Goal: Check status: Check status

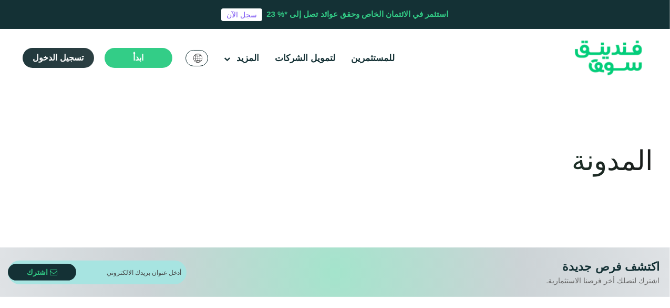
click at [61, 58] on span "تسجيل الدخول" at bounding box center [58, 57] width 50 height 9
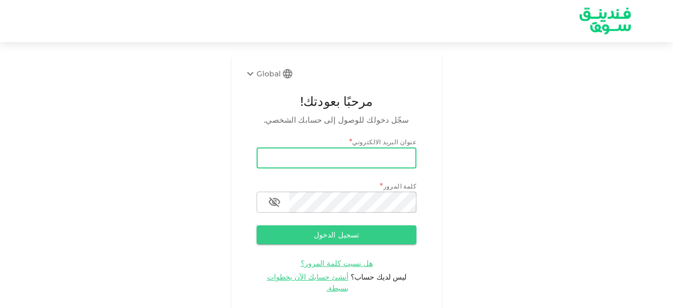
click at [290, 156] on input "email" at bounding box center [337, 157] width 160 height 21
type input "[EMAIL_ADDRESS][DOMAIN_NAME]"
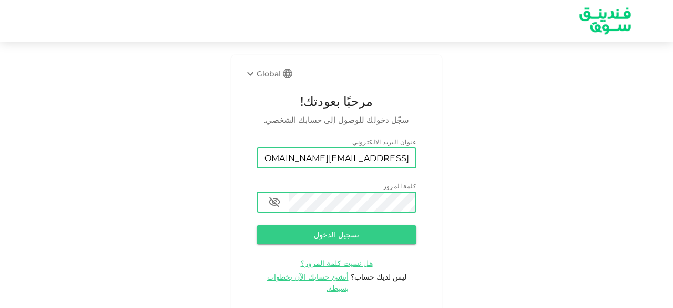
click at [257, 225] on button "تسجيل الدخول" at bounding box center [337, 234] width 160 height 19
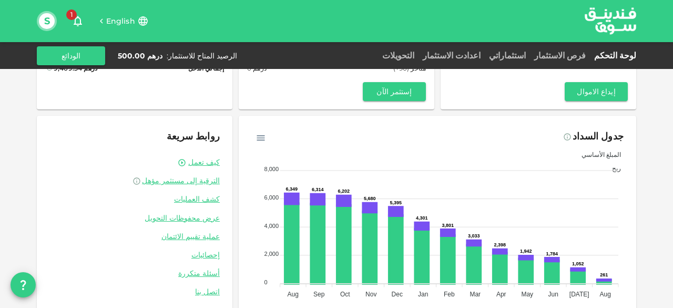
scroll to position [127, 0]
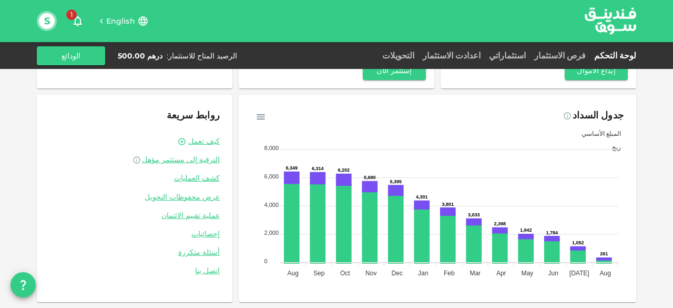
click at [126, 20] on span "English" at bounding box center [120, 20] width 29 height 9
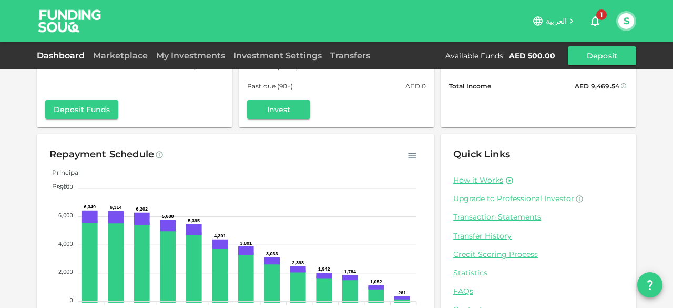
scroll to position [105, 0]
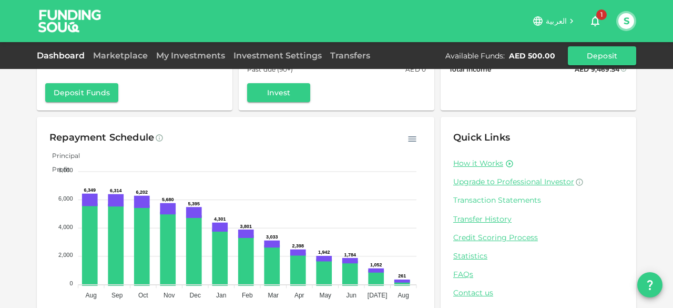
click at [482, 197] on link "Transaction Statements" at bounding box center [538, 200] width 170 height 10
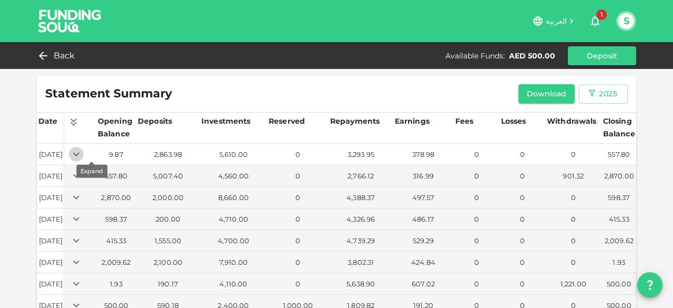
click at [83, 152] on icon "Expand" at bounding box center [76, 154] width 13 height 13
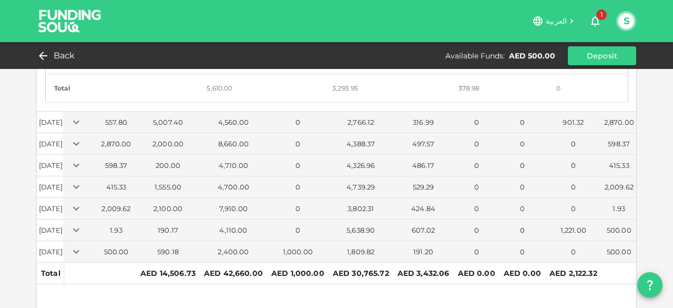
scroll to position [879, 0]
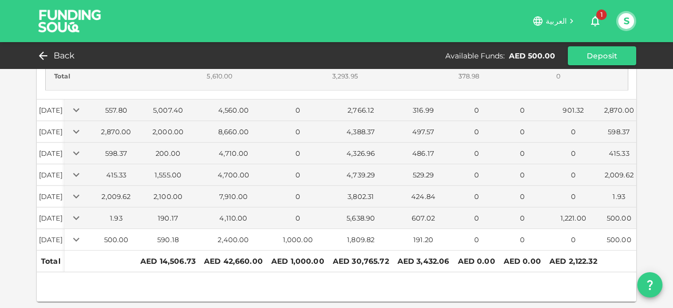
click at [83, 233] on icon "Expand" at bounding box center [76, 239] width 13 height 13
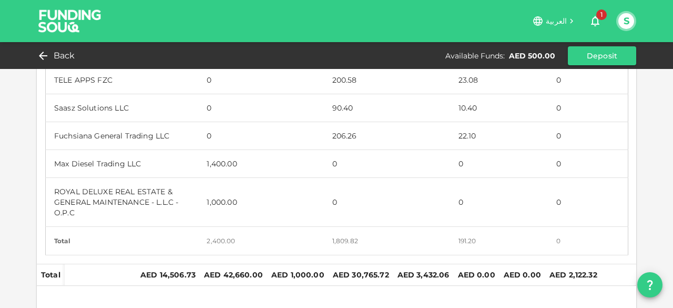
scroll to position [1405, 0]
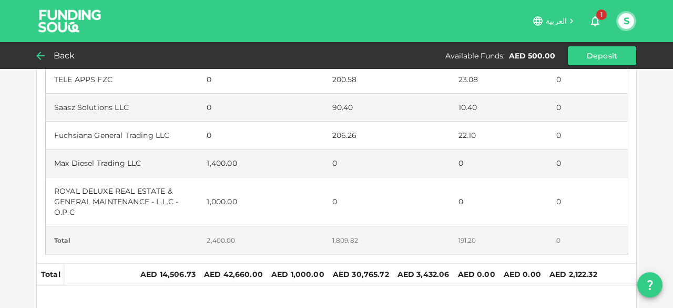
click at [55, 53] on span "Back" at bounding box center [65, 55] width 22 height 15
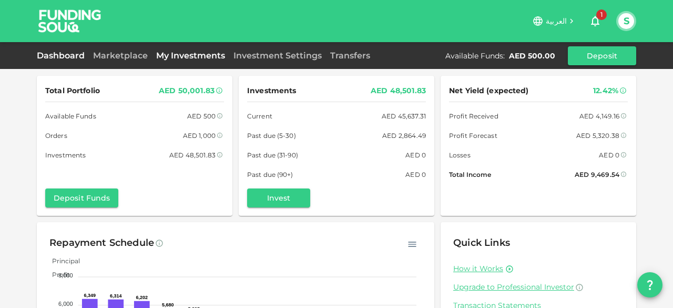
click at [177, 55] on link "My Investments" at bounding box center [190, 55] width 77 height 10
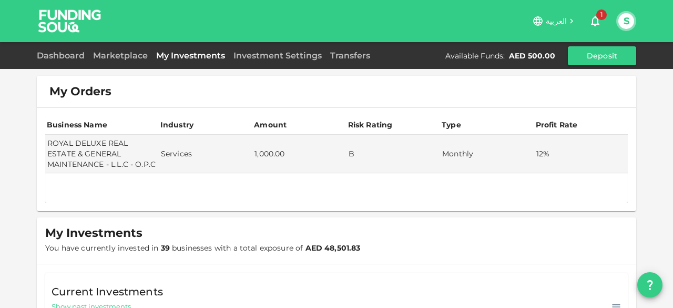
click at [190, 53] on link "My Investments" at bounding box center [190, 55] width 77 height 10
click at [107, 53] on link "Marketplace" at bounding box center [120, 55] width 63 height 10
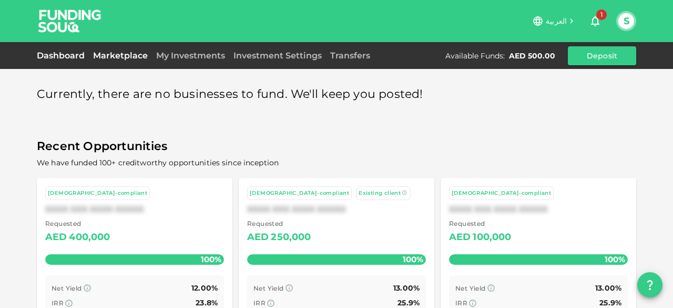
click at [67, 53] on link "Dashboard" at bounding box center [63, 55] width 52 height 10
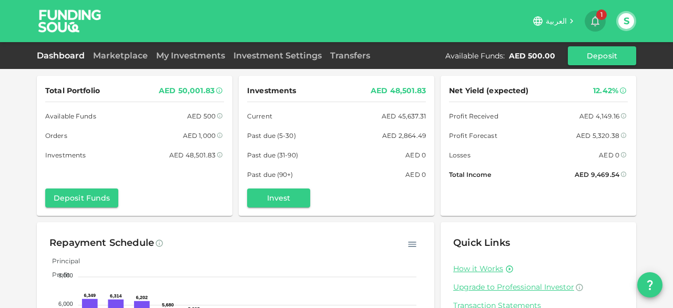
click at [593, 21] on icon "button" at bounding box center [595, 21] width 8 height 11
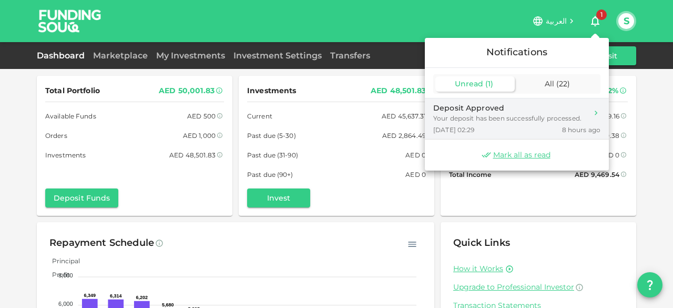
click at [477, 114] on div "Your deposit has been successfully processed." at bounding box center [507, 118] width 148 height 9
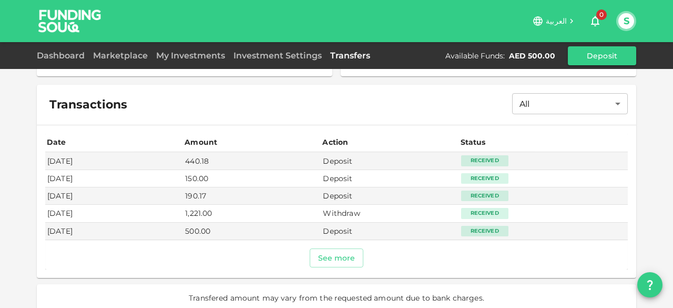
scroll to position [335, 0]
